Goal: Check status: Check status

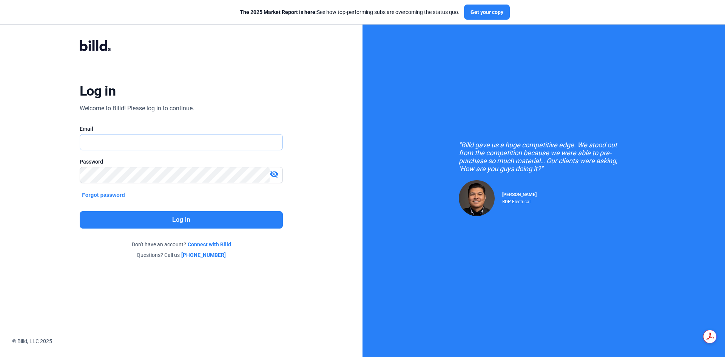
type input "[EMAIL_ADDRESS][DOMAIN_NAME]"
click at [192, 219] on button "Log in" at bounding box center [181, 219] width 203 height 17
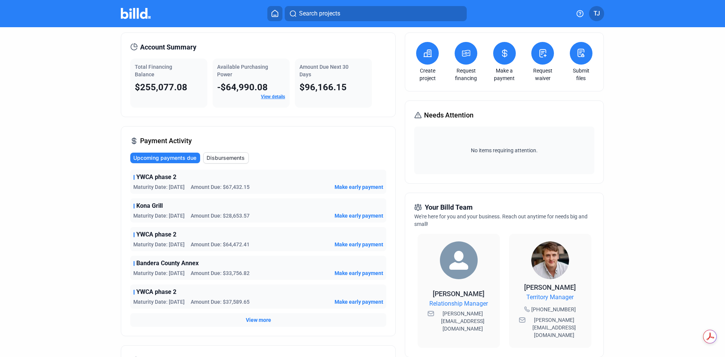
scroll to position [38, 0]
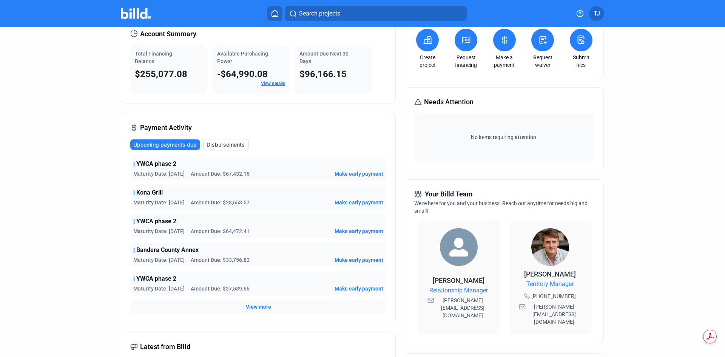
click at [260, 306] on span "View more" at bounding box center [258, 307] width 25 height 8
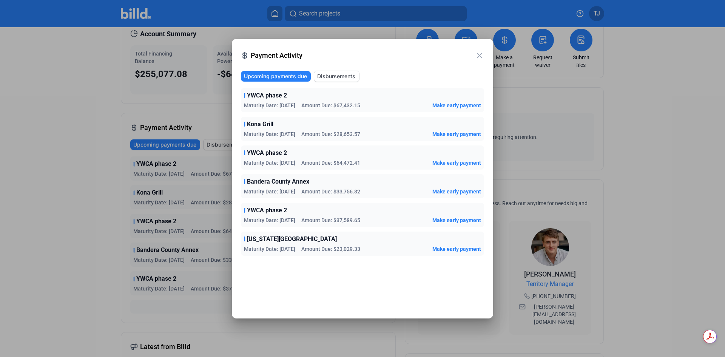
click at [478, 54] on mat-icon "close" at bounding box center [479, 55] width 9 height 9
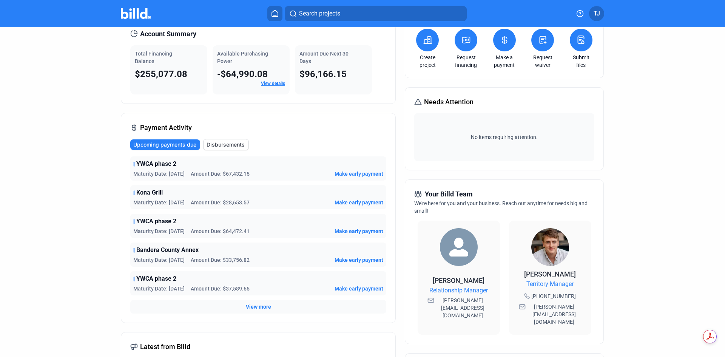
click at [249, 305] on span "View more" at bounding box center [258, 307] width 25 height 8
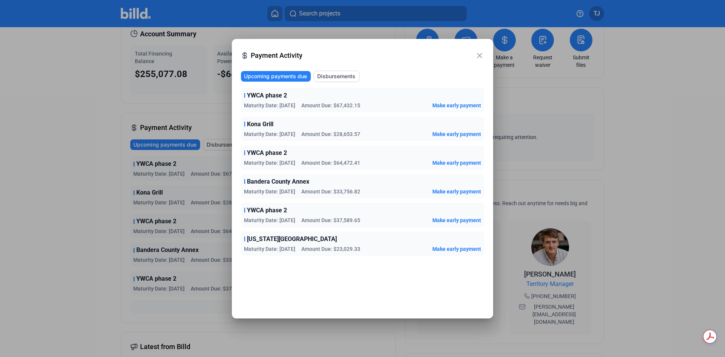
click at [483, 55] on mat-icon "close" at bounding box center [479, 55] width 9 height 9
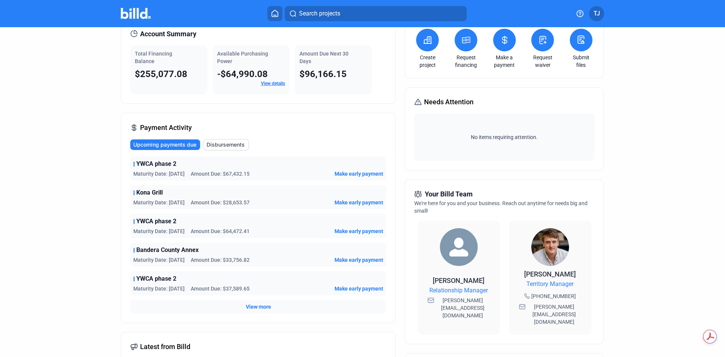
click at [399, 155] on div "Account Summary Total Financing Balance $255,077.08 Available Purchasing Power …" at bounding box center [362, 257] width 483 height 494
click at [256, 308] on span "View more" at bounding box center [258, 307] width 25 height 8
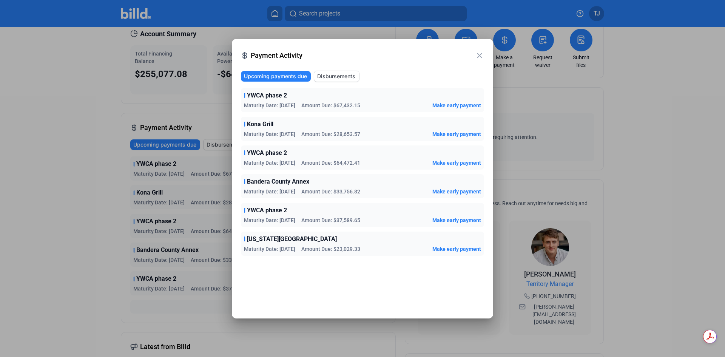
click at [480, 58] on mat-icon "close" at bounding box center [479, 55] width 9 height 9
